Goal: Navigation & Orientation: Find specific page/section

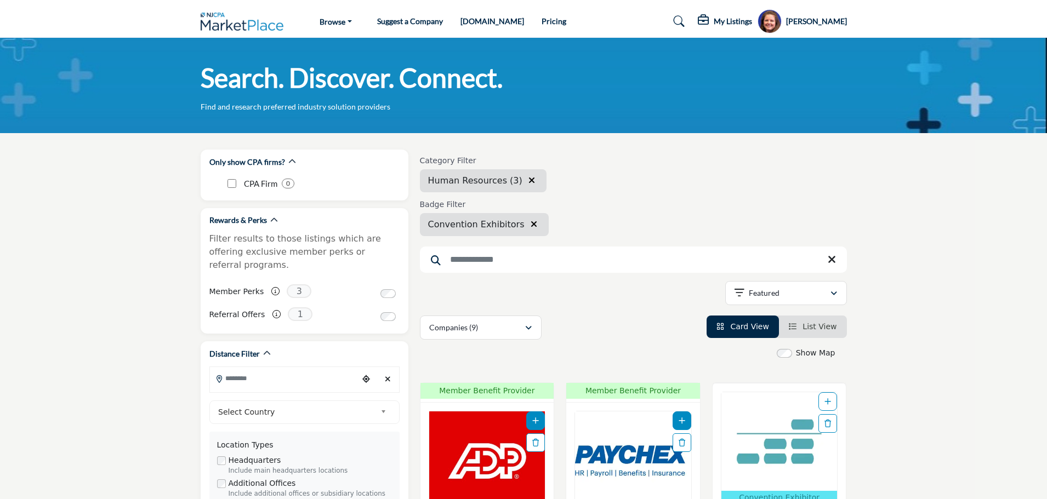
click at [239, 20] on img at bounding box center [245, 22] width 89 height 18
